Goal: Task Accomplishment & Management: Complete application form

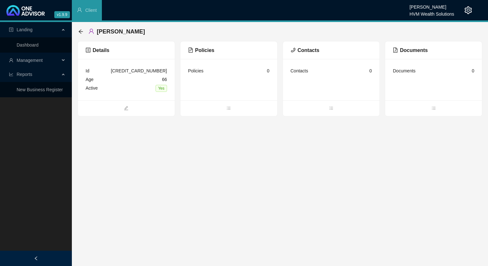
click at [198, 48] on span "Policies" at bounding box center [201, 50] width 26 height 5
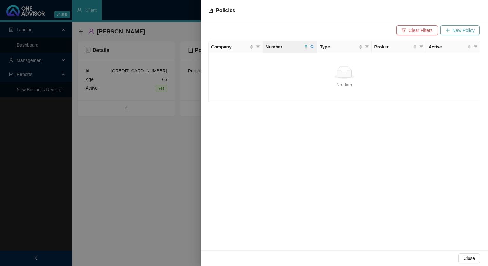
click at [473, 31] on span "New Policy" at bounding box center [464, 30] width 22 height 7
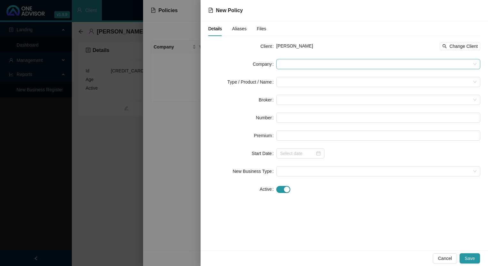
click at [319, 60] on span at bounding box center [378, 64] width 196 height 10
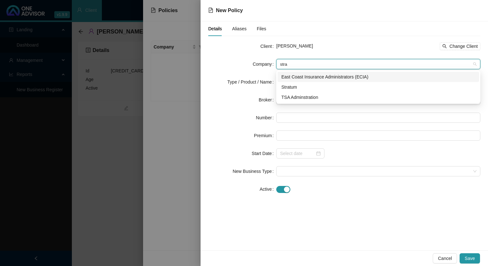
type input "strat"
click at [304, 88] on div "Stratum" at bounding box center [378, 87] width 194 height 7
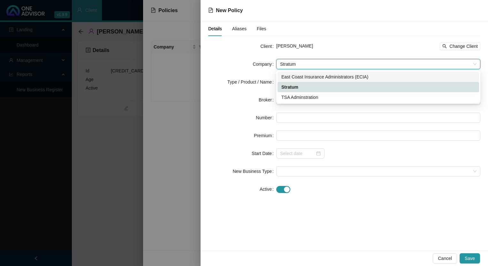
click at [304, 88] on form "Client [PERSON_NAME] Change Client Company Stratum Stratum Type / Product / Nam…" at bounding box center [344, 117] width 272 height 153
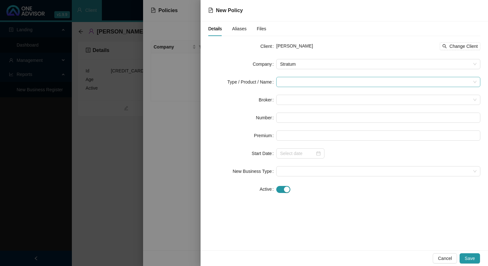
drag, startPoint x: 304, startPoint y: 88, endPoint x: 293, endPoint y: 77, distance: 16.3
click at [293, 77] on form "Client [PERSON_NAME] Change Client Company Stratum Type / Product / Name Broker…" at bounding box center [344, 117] width 272 height 153
drag, startPoint x: 293, startPoint y: 77, endPoint x: 294, endPoint y: 81, distance: 4.2
click at [294, 81] on input "search" at bounding box center [375, 82] width 191 height 10
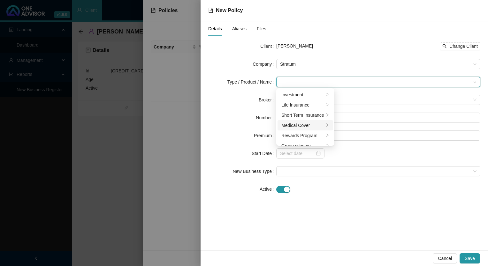
click at [299, 130] on li "Medical Cover" at bounding box center [306, 125] width 56 height 10
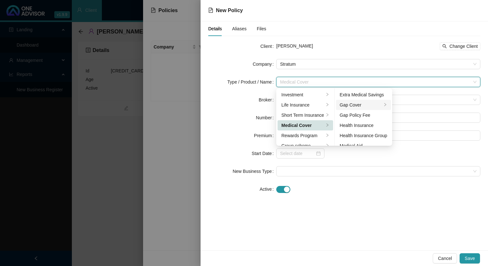
click at [365, 104] on div "Gap Cover" at bounding box center [361, 105] width 42 height 7
click at [391, 202] on div "Client [PERSON_NAME] Change Client Company Stratum Type / Product / Name Medica…" at bounding box center [344, 121] width 272 height 161
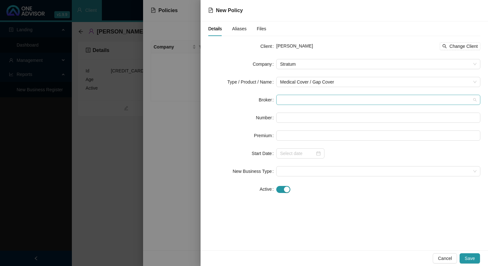
click at [322, 99] on span at bounding box center [378, 100] width 196 height 10
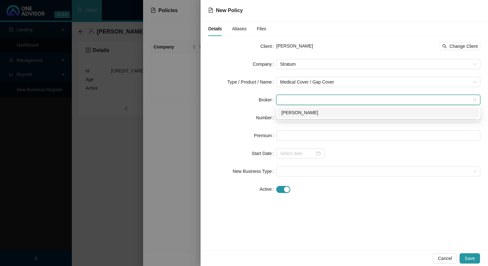
click at [316, 111] on div "[PERSON_NAME]" at bounding box center [378, 112] width 194 height 7
click at [310, 114] on input "text" at bounding box center [378, 118] width 204 height 10
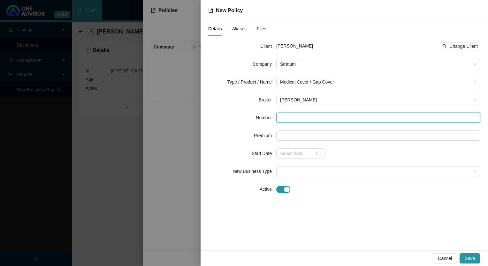
click at [307, 116] on input "text" at bounding box center [378, 118] width 204 height 10
paste input "POL-396446-J9Y8Q9"
click at [280, 116] on input "POL-396446-J9Y8Q9" at bounding box center [378, 118] width 204 height 10
type input "POL-396446-J9Y8Q9"
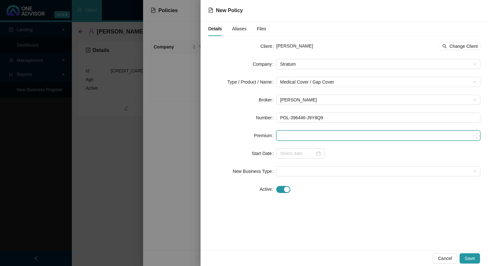
click at [325, 139] on input at bounding box center [379, 136] width 204 height 10
click at [299, 133] on input at bounding box center [379, 136] width 204 height 10
paste input "481"
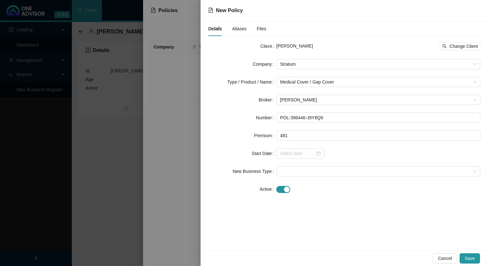
type input "481.00"
click at [308, 205] on div "Details Aliases Files Client [PERSON_NAME] Change Client Company Stratum Type /…" at bounding box center [345, 135] width 288 height 229
click at [304, 154] on input at bounding box center [297, 153] width 35 height 7
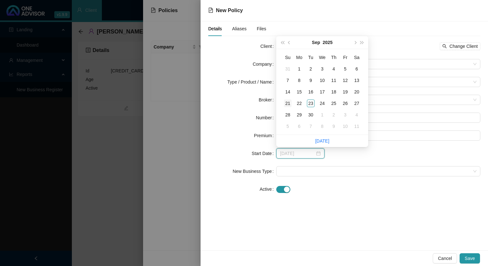
type input "[DATE]"
click at [281, 43] on button "super-prev-year" at bounding box center [282, 42] width 7 height 13
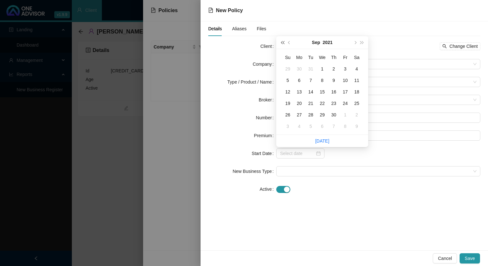
click at [281, 43] on button "super-prev-year" at bounding box center [282, 42] width 7 height 13
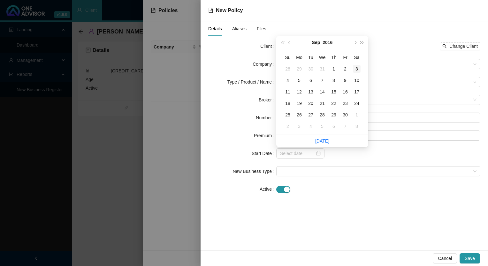
type input "[DATE]"
click at [289, 42] on span "prev-year" at bounding box center [289, 42] width 3 height 3
click at [289, 41] on button "prev-year" at bounding box center [289, 42] width 7 height 13
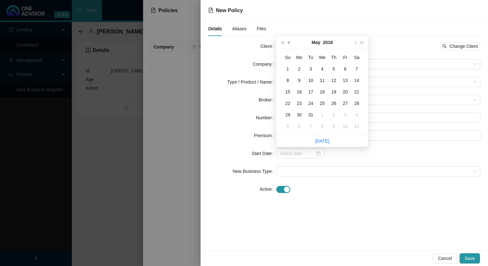
click at [289, 41] on button "prev-year" at bounding box center [289, 42] width 7 height 13
type input "[DATE]"
click at [344, 67] on div "1" at bounding box center [346, 69] width 8 height 8
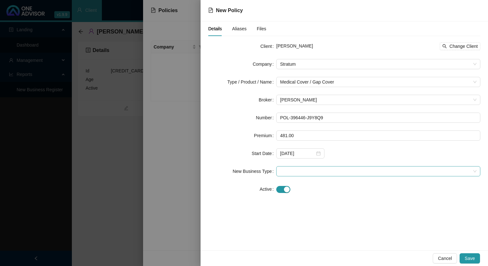
click at [329, 169] on span at bounding box center [378, 172] width 196 height 10
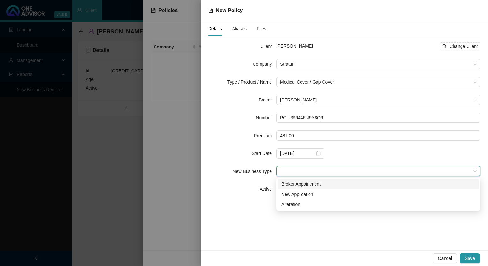
click at [298, 186] on div "Broker Appointment" at bounding box center [378, 184] width 194 height 7
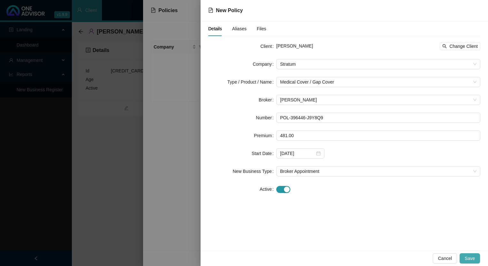
click at [477, 259] on button "Save" at bounding box center [470, 259] width 20 height 10
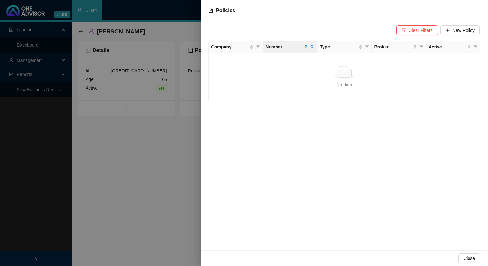
click at [135, 181] on div at bounding box center [244, 133] width 488 height 266
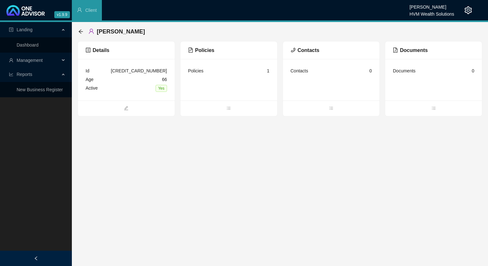
click at [37, 59] on span "Management" at bounding box center [30, 60] width 26 height 5
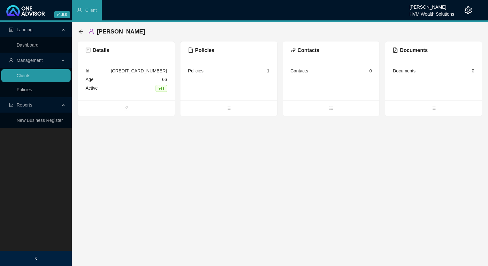
click at [30, 78] on link "Clients" at bounding box center [24, 75] width 14 height 5
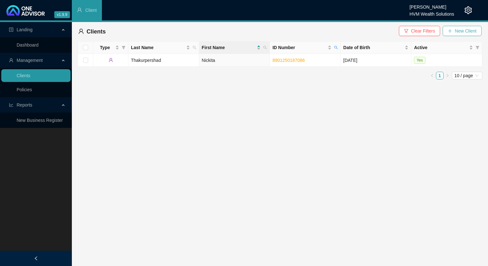
click at [450, 31] on icon "plus" at bounding box center [451, 31] width 4 height 0
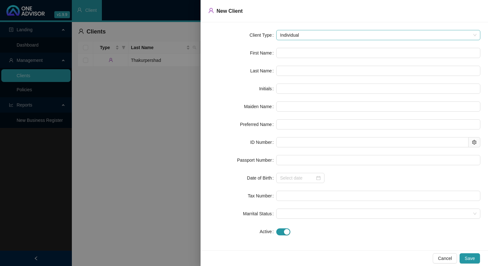
click at [300, 34] on span "Individual" at bounding box center [378, 35] width 196 height 10
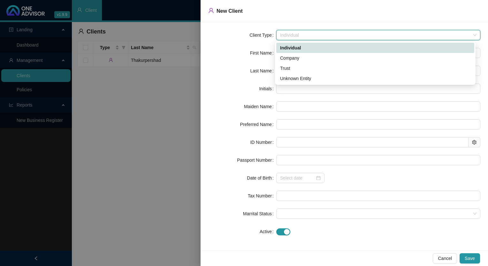
click at [291, 58] on div "Company" at bounding box center [375, 58] width 190 height 7
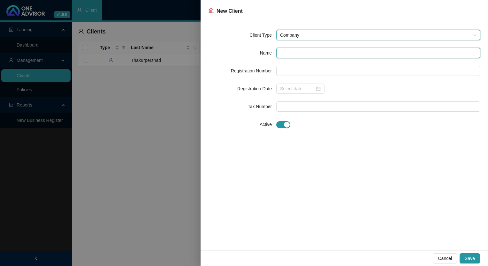
click at [292, 50] on input "text" at bounding box center [378, 53] width 204 height 10
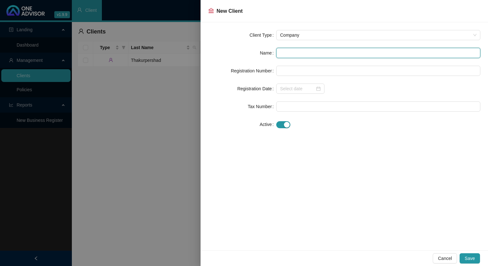
click at [303, 56] on input "text" at bounding box center [378, 53] width 204 height 10
paste input "Masakhane Auditors and Accountants Inc"
type input "Masakhane Auditors and Accountants Inc"
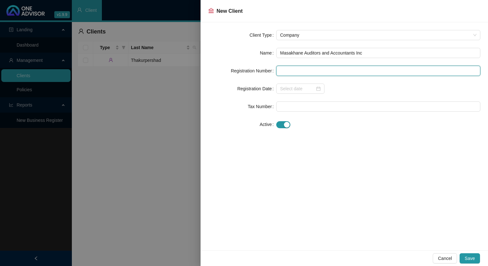
click at [298, 66] on input "text" at bounding box center [378, 71] width 204 height 10
click at [308, 68] on input "text" at bounding box center [378, 71] width 204 height 10
type input "2018/388127/21"
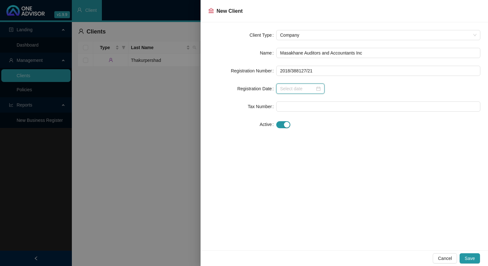
click at [289, 91] on input at bounding box center [297, 88] width 35 height 7
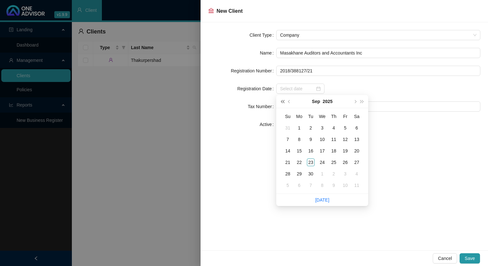
click at [283, 101] on span "super-prev-year" at bounding box center [282, 101] width 3 height 3
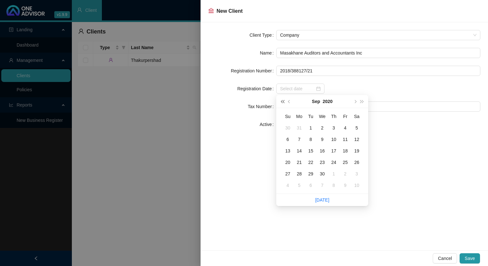
click at [283, 101] on span "super-prev-year" at bounding box center [282, 101] width 3 height 3
type input "[DATE]"
click at [288, 100] on button "prev-year" at bounding box center [289, 101] width 7 height 13
click at [289, 101] on span "prev-year" at bounding box center [289, 101] width 3 height 3
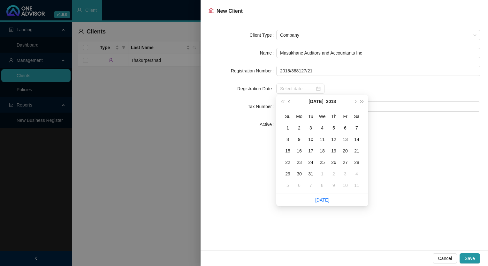
click at [289, 101] on span "prev-year" at bounding box center [289, 101] width 3 height 3
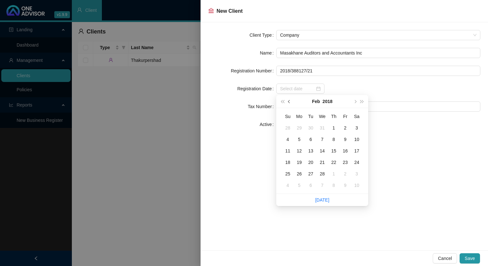
click at [289, 101] on span "prev-year" at bounding box center [289, 101] width 3 height 3
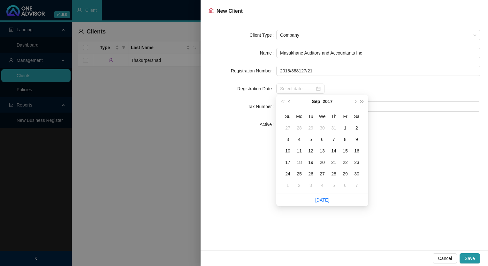
click at [289, 101] on span "prev-year" at bounding box center [289, 101] width 3 height 3
click at [354, 101] on span "next-year" at bounding box center [354, 101] width 3 height 3
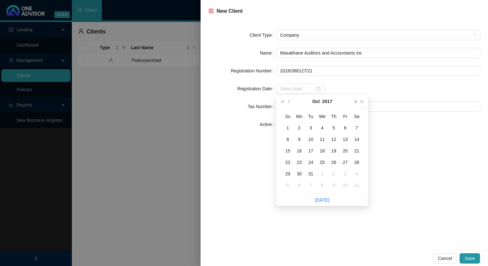
click at [354, 101] on span "next-year" at bounding box center [354, 101] width 3 height 3
type input "[DATE]"
click at [296, 128] on div "1" at bounding box center [300, 128] width 8 height 8
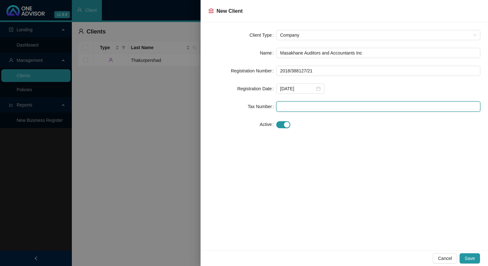
click at [300, 104] on input "text" at bounding box center [378, 107] width 204 height 10
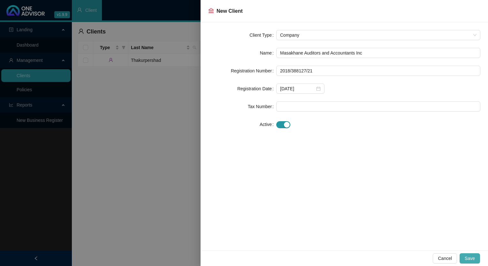
click at [469, 255] on span "Save" at bounding box center [470, 258] width 10 height 7
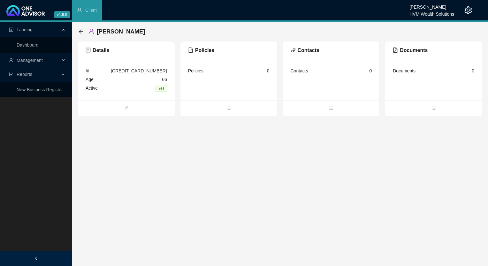
click at [30, 61] on span "Management" at bounding box center [30, 60] width 26 height 5
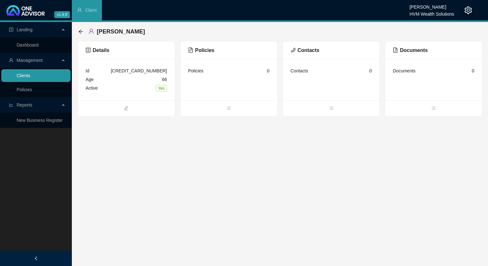
click at [30, 74] on link "Clients" at bounding box center [24, 75] width 14 height 5
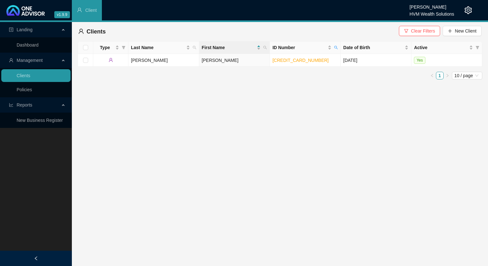
click at [30, 90] on link "Policies" at bounding box center [24, 89] width 15 height 5
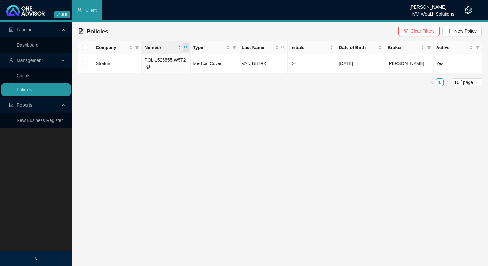
click at [187, 48] on icon "search" at bounding box center [186, 48] width 4 height 4
paste input "9458443"
click at [144, 72] on span "Search" at bounding box center [144, 72] width 14 height 7
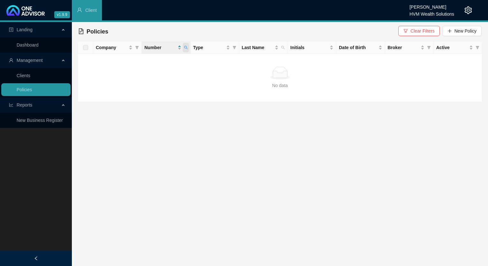
click at [183, 47] on span at bounding box center [186, 48] width 6 height 10
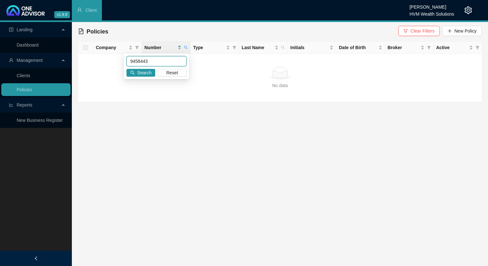
drag, startPoint x: 158, startPoint y: 63, endPoint x: 102, endPoint y: 60, distance: 56.6
click at [102, 60] on body "v1.9.9 Chanel Francis HVM Wealth Solutions Client Landing Dashboard Management …" at bounding box center [244, 133] width 488 height 266
paste input "00"
type input "945844300"
click at [141, 73] on span "Search" at bounding box center [144, 72] width 14 height 7
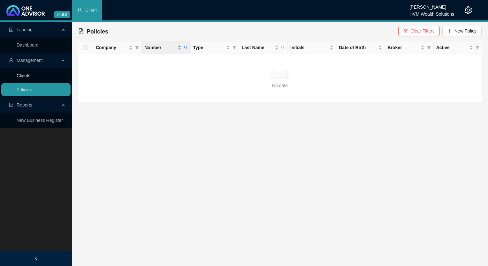
click at [30, 78] on link "Clients" at bounding box center [24, 75] width 14 height 5
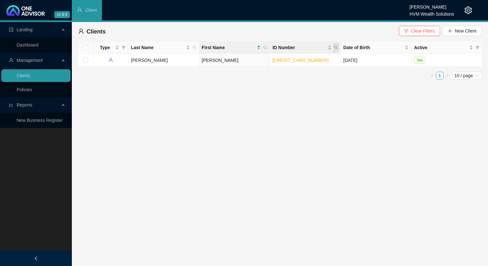
click at [336, 49] on icon "search" at bounding box center [336, 48] width 4 height 4
paste input "8901250187086"
type input "8901250187086"
click at [296, 72] on span "Search" at bounding box center [295, 72] width 14 height 7
click at [239, 60] on td "Nickita" at bounding box center [234, 60] width 71 height 13
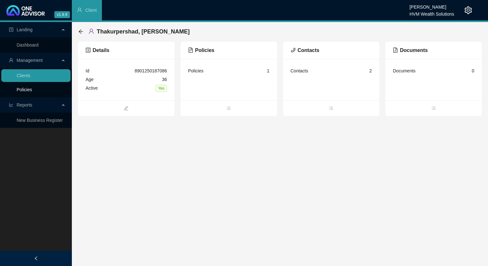
click at [31, 90] on link "Policies" at bounding box center [24, 89] width 15 height 5
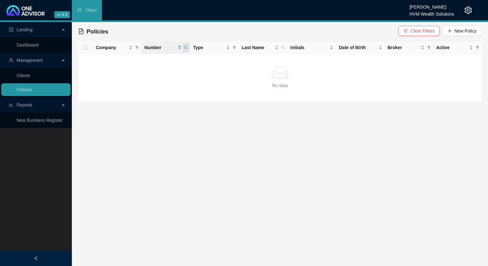
click at [185, 49] on span at bounding box center [186, 48] width 6 height 10
click at [154, 61] on input "945844300" at bounding box center [157, 61] width 60 height 10
click at [188, 48] on span at bounding box center [186, 48] width 6 height 10
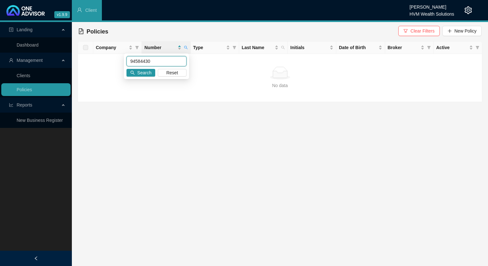
click at [162, 59] on input "94584430" at bounding box center [157, 61] width 60 height 10
type input "9458443"
click at [145, 75] on span "Search" at bounding box center [144, 72] width 14 height 7
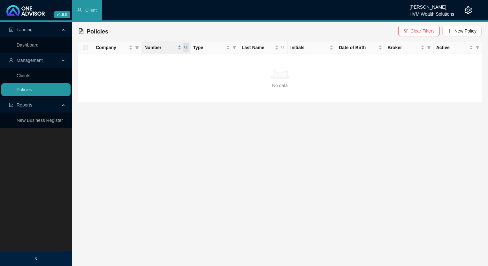
click at [184, 47] on icon "search" at bounding box center [186, 48] width 4 height 4
click at [419, 33] on span "Clear Filters" at bounding box center [423, 30] width 24 height 7
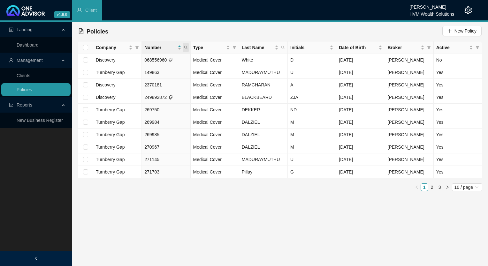
click at [186, 49] on icon "search" at bounding box center [186, 48] width 4 height 4
paste input "945844300"
type input "945844300"
click at [147, 75] on span "Search" at bounding box center [144, 72] width 14 height 7
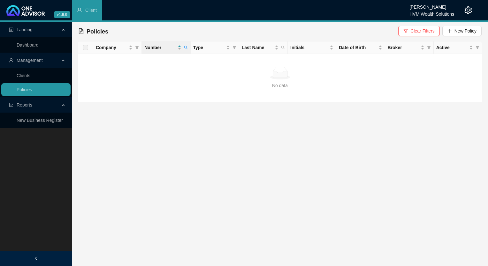
click at [185, 54] on td "No data No data" at bounding box center [280, 78] width 404 height 48
click at [185, 50] on span at bounding box center [186, 48] width 6 height 10
click at [437, 30] on button "Clear Filters" at bounding box center [418, 31] width 41 height 10
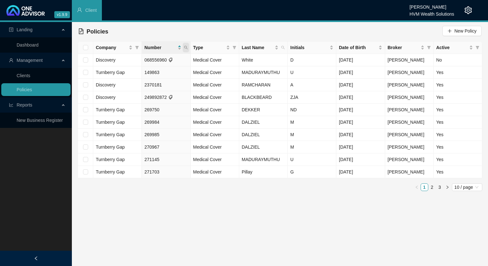
click at [186, 48] on icon "search" at bounding box center [186, 48] width 4 height 4
paste input "946356530"
type input "946356530"
click at [149, 71] on span "Search" at bounding box center [144, 72] width 14 height 7
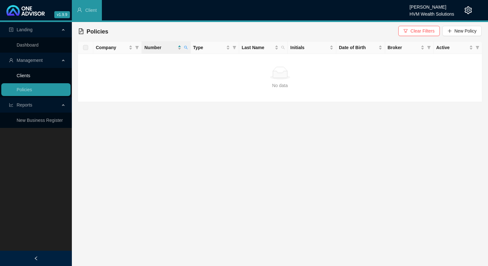
click at [30, 76] on link "Clients" at bounding box center [24, 75] width 14 height 5
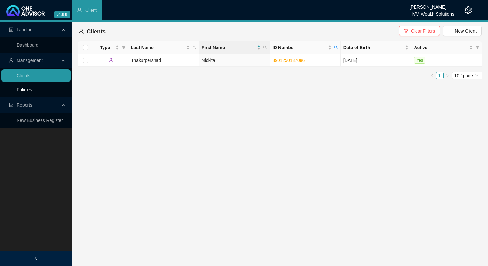
click at [32, 92] on link "Policies" at bounding box center [24, 89] width 15 height 5
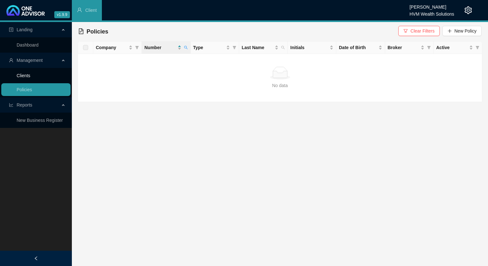
click at [26, 76] on link "Clients" at bounding box center [24, 75] width 14 height 5
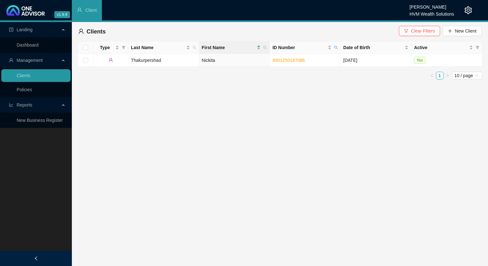
click at [467, 12] on icon "setting" at bounding box center [469, 10] width 8 height 8
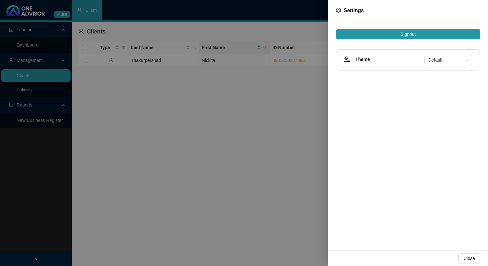
click at [22, 91] on div at bounding box center [244, 133] width 488 height 266
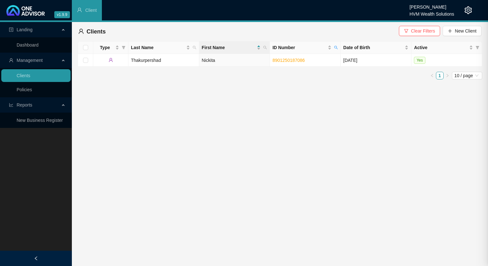
click at [22, 91] on link "Policies" at bounding box center [24, 89] width 15 height 5
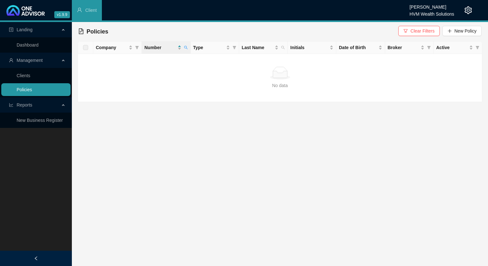
click at [32, 90] on link "Policies" at bounding box center [24, 89] width 15 height 5
click at [410, 33] on button "Clear Filters" at bounding box center [418, 31] width 41 height 10
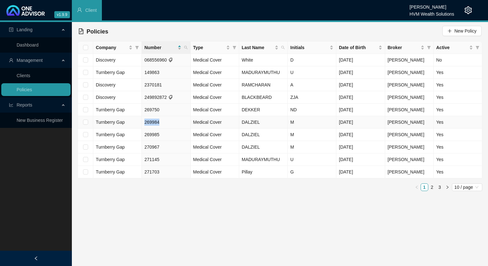
drag, startPoint x: 175, startPoint y: 121, endPoint x: 143, endPoint y: 121, distance: 32.6
click at [143, 121] on td "269984" at bounding box center [166, 122] width 49 height 12
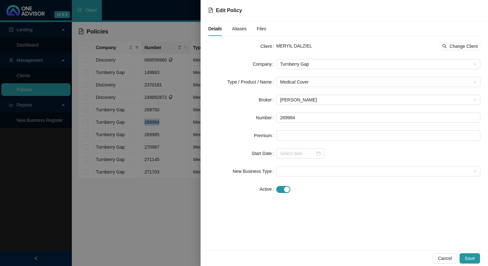
copy span "269984"
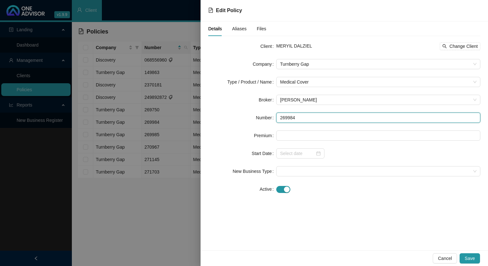
drag, startPoint x: 304, startPoint y: 119, endPoint x: 280, endPoint y: 118, distance: 24.0
click at [280, 118] on input "269984" at bounding box center [378, 118] width 204 height 10
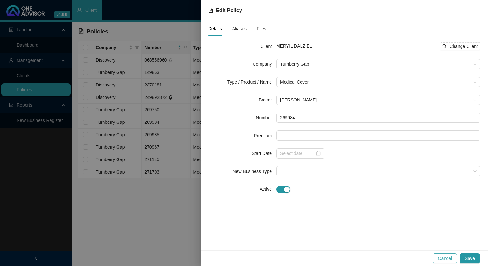
click at [440, 258] on button "Cancel" at bounding box center [445, 259] width 24 height 10
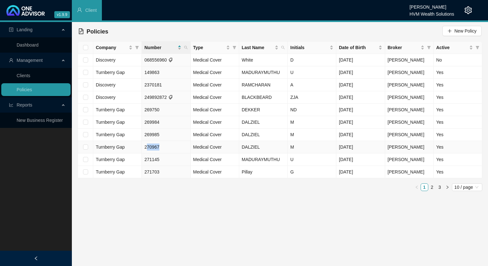
drag, startPoint x: 165, startPoint y: 149, endPoint x: 147, endPoint y: 150, distance: 18.0
click at [147, 150] on td "270967" at bounding box center [166, 147] width 49 height 12
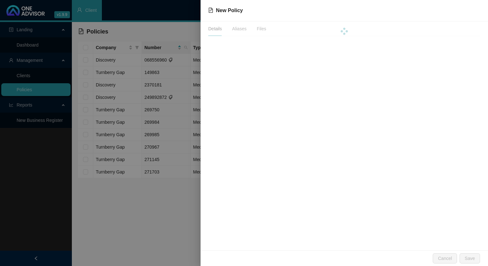
click at [147, 150] on div at bounding box center [244, 133] width 488 height 266
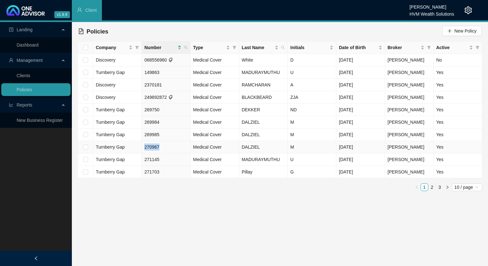
drag, startPoint x: 161, startPoint y: 145, endPoint x: 138, endPoint y: 145, distance: 22.7
click at [138, 145] on tr "Turnberry Gap 270967 Medical Cover DALZIEL M Jun 21, 1940 Chanel Francis Yes" at bounding box center [280, 147] width 404 height 12
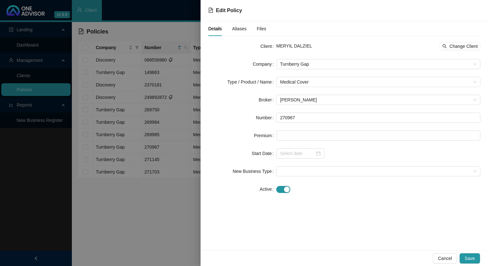
click at [302, 112] on form "Client MERYIL DALZIEL Change Client Company Turnberry Gap Type / Product / Name…" at bounding box center [344, 117] width 272 height 153
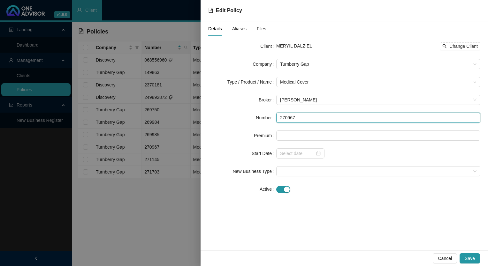
drag, startPoint x: 300, startPoint y: 117, endPoint x: 276, endPoint y: 118, distance: 24.0
click at [276, 118] on input "270967" at bounding box center [378, 118] width 204 height 10
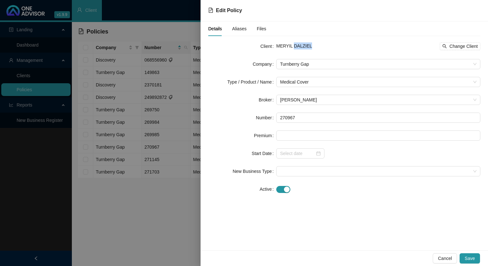
drag, startPoint x: 310, startPoint y: 47, endPoint x: 292, endPoint y: 44, distance: 18.8
click at [292, 44] on div "MERYIL DALZIEL Change Client" at bounding box center [378, 46] width 204 height 8
click at [447, 259] on span "Cancel" at bounding box center [445, 258] width 14 height 7
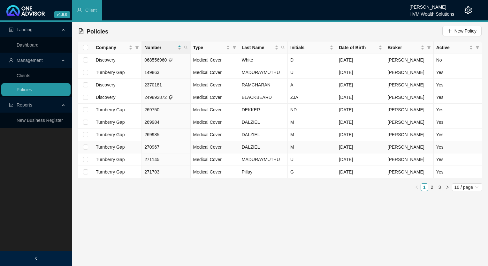
click at [266, 148] on td "DALZIEL" at bounding box center [263, 147] width 49 height 12
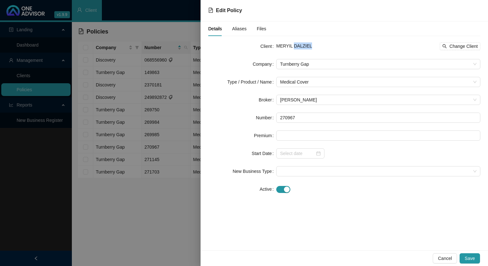
drag, startPoint x: 314, startPoint y: 45, endPoint x: 293, endPoint y: 48, distance: 21.8
click at [293, 48] on div "MERYIL DALZIEL Change Client" at bounding box center [378, 46] width 204 height 8
copy span "DALZIEL"
click at [136, 217] on div at bounding box center [244, 133] width 488 height 266
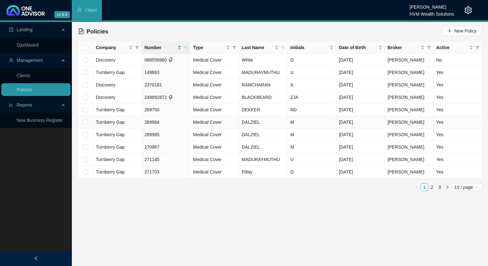
click at [128, 123] on td "Turnberry Gap" at bounding box center [117, 122] width 49 height 12
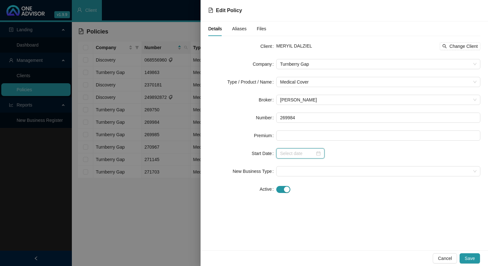
click at [306, 154] on input at bounding box center [297, 153] width 35 height 7
click at [400, 155] on div at bounding box center [378, 154] width 204 height 10
click at [290, 188] on div at bounding box center [378, 189] width 204 height 7
click at [286, 190] on div "button" at bounding box center [287, 190] width 6 height 6
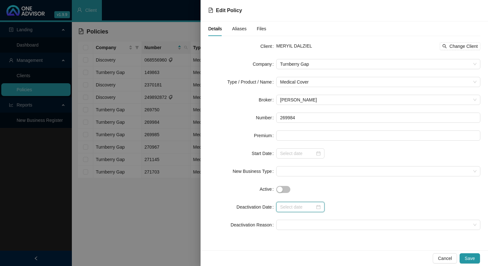
click at [297, 204] on input at bounding box center [297, 207] width 35 height 7
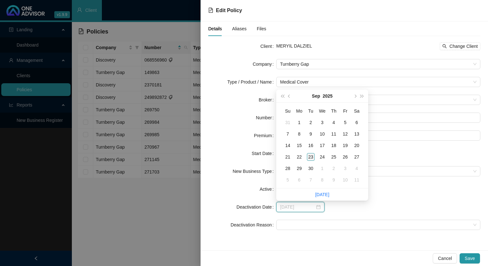
type input "2025-09-23"
click at [309, 157] on div "23" at bounding box center [311, 157] width 8 height 8
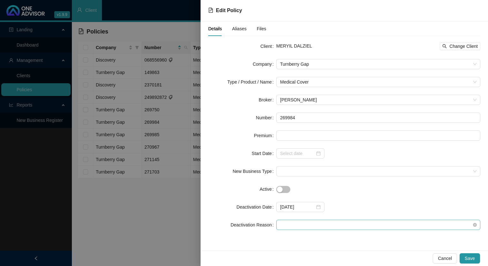
click at [300, 226] on span at bounding box center [378, 225] width 196 height 10
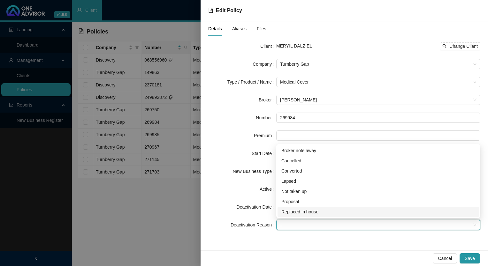
click at [304, 213] on div "Replaced in house" at bounding box center [378, 212] width 194 height 7
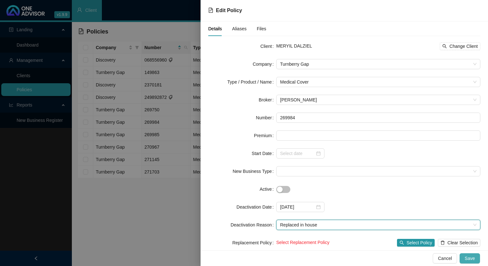
click at [477, 261] on button "Save" at bounding box center [470, 259] width 20 height 10
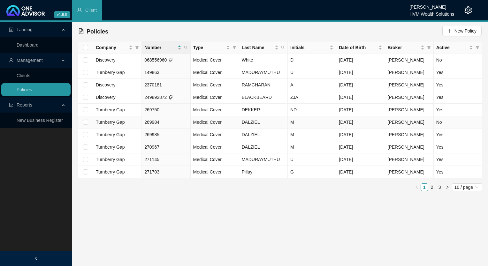
click at [113, 122] on span "Turnberry Gap" at bounding box center [110, 122] width 29 height 5
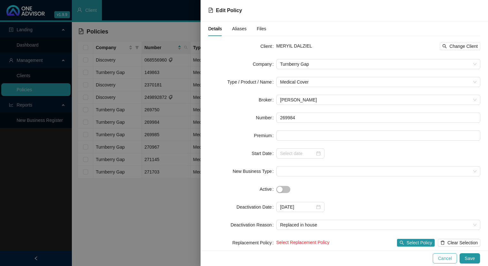
click at [446, 259] on span "Cancel" at bounding box center [445, 258] width 14 height 7
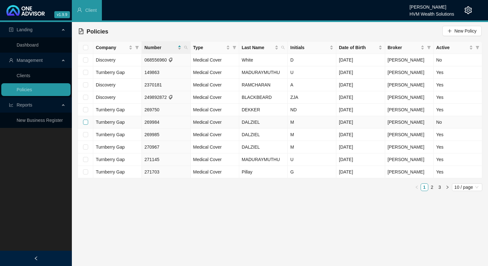
click at [86, 120] on input "checkbox" at bounding box center [85, 122] width 5 height 5
checkbox input "true"
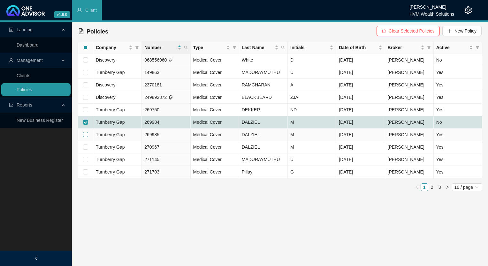
click at [85, 135] on input "checkbox" at bounding box center [85, 134] width 5 height 5
checkbox input "true"
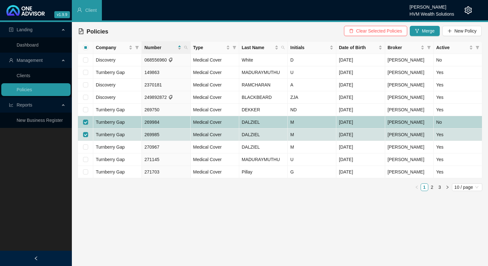
click at [82, 123] on td at bounding box center [85, 122] width 15 height 12
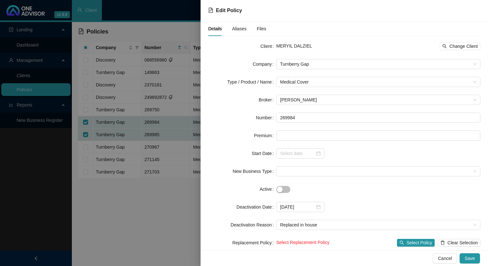
click at [85, 123] on div at bounding box center [244, 133] width 488 height 266
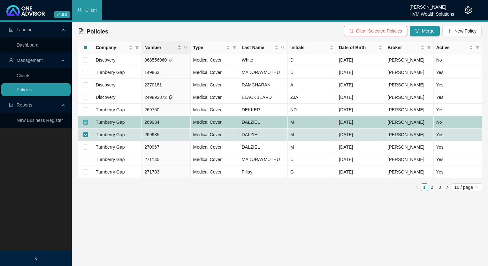
click at [86, 122] on input "checkbox" at bounding box center [85, 122] width 5 height 5
checkbox input "false"
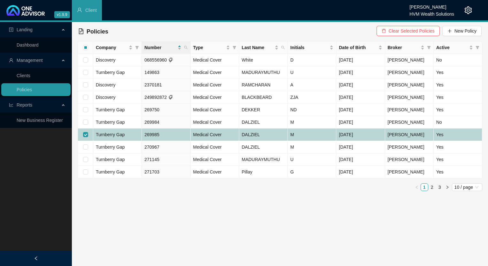
click at [175, 130] on td "269985" at bounding box center [166, 135] width 49 height 12
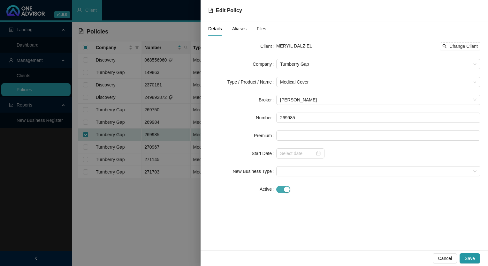
click at [286, 188] on div "button" at bounding box center [287, 190] width 6 height 6
click at [300, 211] on div at bounding box center [300, 207] width 48 height 10
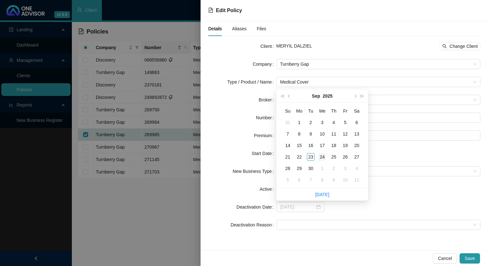
click at [319, 158] on div "24" at bounding box center [323, 157] width 8 height 8
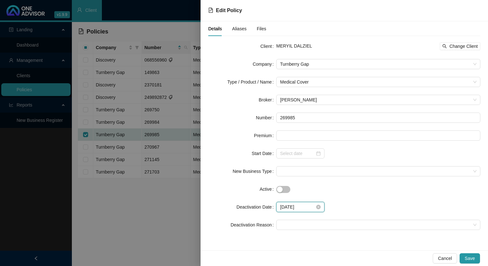
click at [314, 206] on input "2025-09-24" at bounding box center [297, 207] width 35 height 7
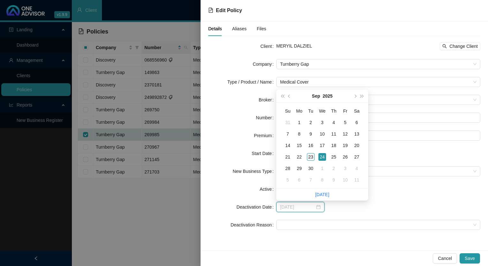
type input "2025-09-23"
click at [311, 156] on div "23" at bounding box center [311, 157] width 8 height 8
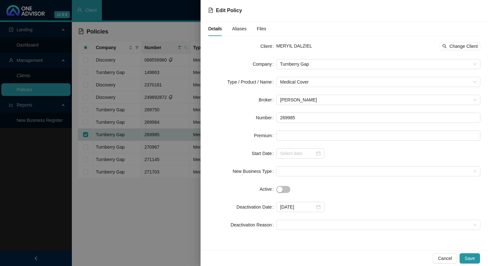
click at [318, 217] on form "Client MERYIL DALZIEL Change Client Company Turnberry Gap Type / Product / Name…" at bounding box center [344, 135] width 272 height 189
drag, startPoint x: 319, startPoint y: 223, endPoint x: 318, endPoint y: 227, distance: 3.6
click at [319, 224] on span at bounding box center [378, 225] width 196 height 10
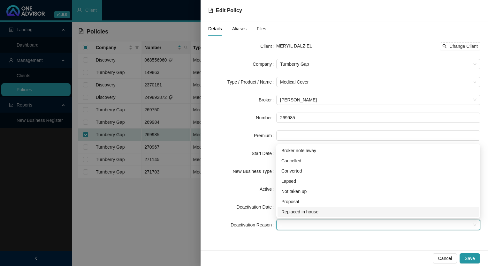
click at [333, 212] on div "Replaced in house" at bounding box center [378, 212] width 194 height 7
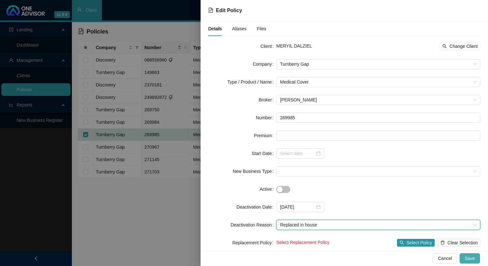
click at [468, 257] on span "Save" at bounding box center [470, 258] width 10 height 7
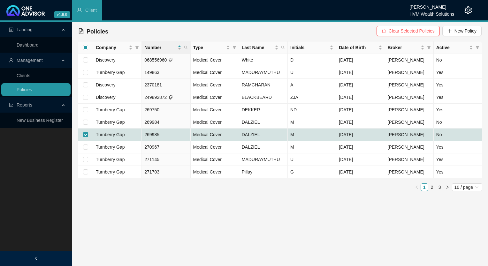
click at [365, 214] on main "Landing Dashboard Management Clients Policies Reports New Business Register Pol…" at bounding box center [244, 144] width 488 height 244
click at [431, 188] on link "2" at bounding box center [432, 187] width 7 height 7
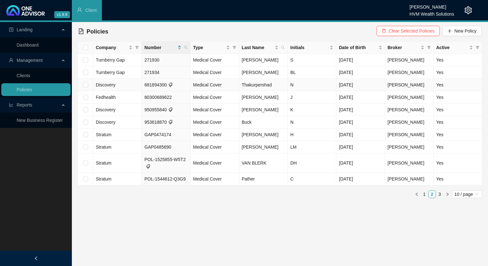
click at [132, 86] on td "Discovery" at bounding box center [117, 85] width 49 height 12
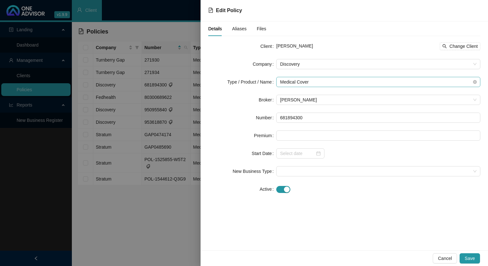
click at [372, 84] on span "Medical Cover" at bounding box center [378, 82] width 196 height 10
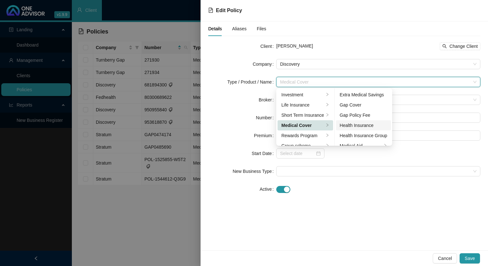
scroll to position [32, 0]
click at [364, 114] on div "Medical Aid" at bounding box center [361, 114] width 42 height 7
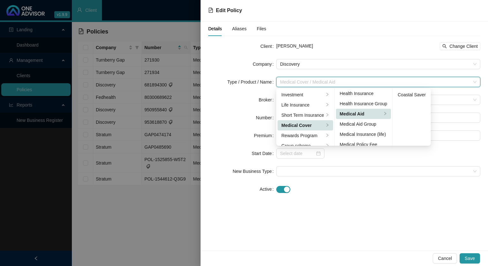
click at [434, 196] on div "Client Nickita Thakurpershad Change Client Company Discovery Type / Product / N…" at bounding box center [344, 121] width 272 height 161
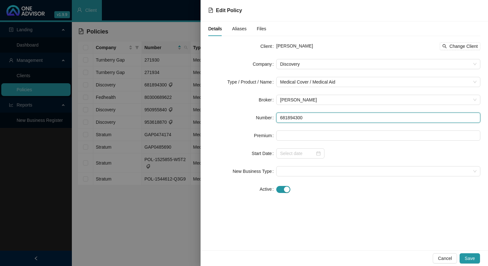
drag, startPoint x: 307, startPoint y: 119, endPoint x: 279, endPoint y: 119, distance: 28.1
click at [279, 119] on input "681894300" at bounding box center [378, 118] width 204 height 10
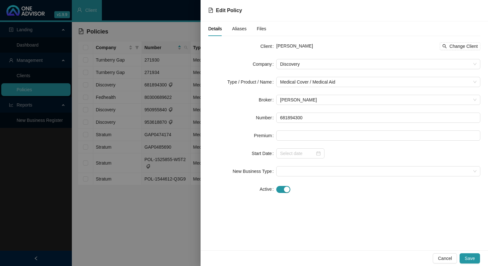
click at [333, 204] on div "Details Aliases Files Client Nickita Thakurpershad Change Client Company Discov…" at bounding box center [345, 135] width 288 height 229
click at [474, 259] on span "Save" at bounding box center [470, 258] width 10 height 7
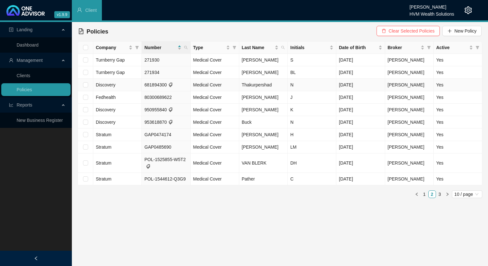
click at [181, 85] on td "681894300" at bounding box center [166, 85] width 49 height 12
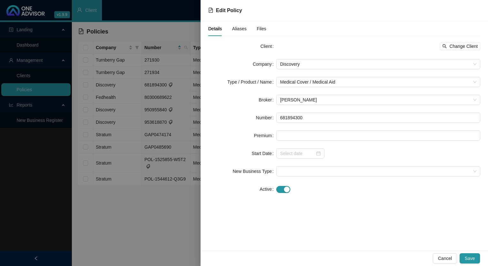
click at [242, 29] on span "Aliases" at bounding box center [239, 29] width 14 height 4
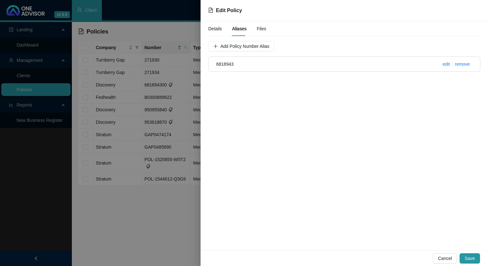
click at [214, 29] on span "Details" at bounding box center [215, 29] width 14 height 4
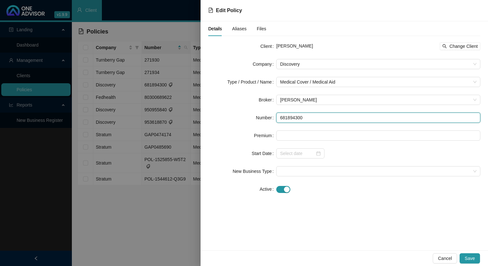
drag, startPoint x: 303, startPoint y: 119, endPoint x: 280, endPoint y: 116, distance: 23.8
click at [280, 116] on input "681894300" at bounding box center [378, 118] width 204 height 10
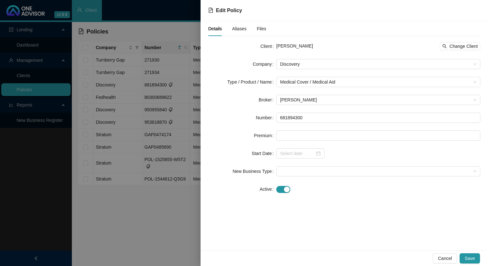
click at [239, 29] on span "Aliases" at bounding box center [239, 29] width 14 height 4
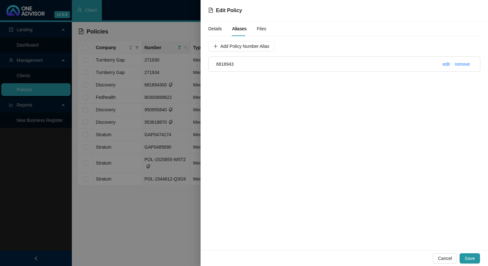
click at [240, 64] on h4 "6818943" at bounding box center [321, 64] width 211 height 7
click at [213, 31] on div "Details" at bounding box center [215, 28] width 14 height 7
